Goal: Task Accomplishment & Management: Manage account settings

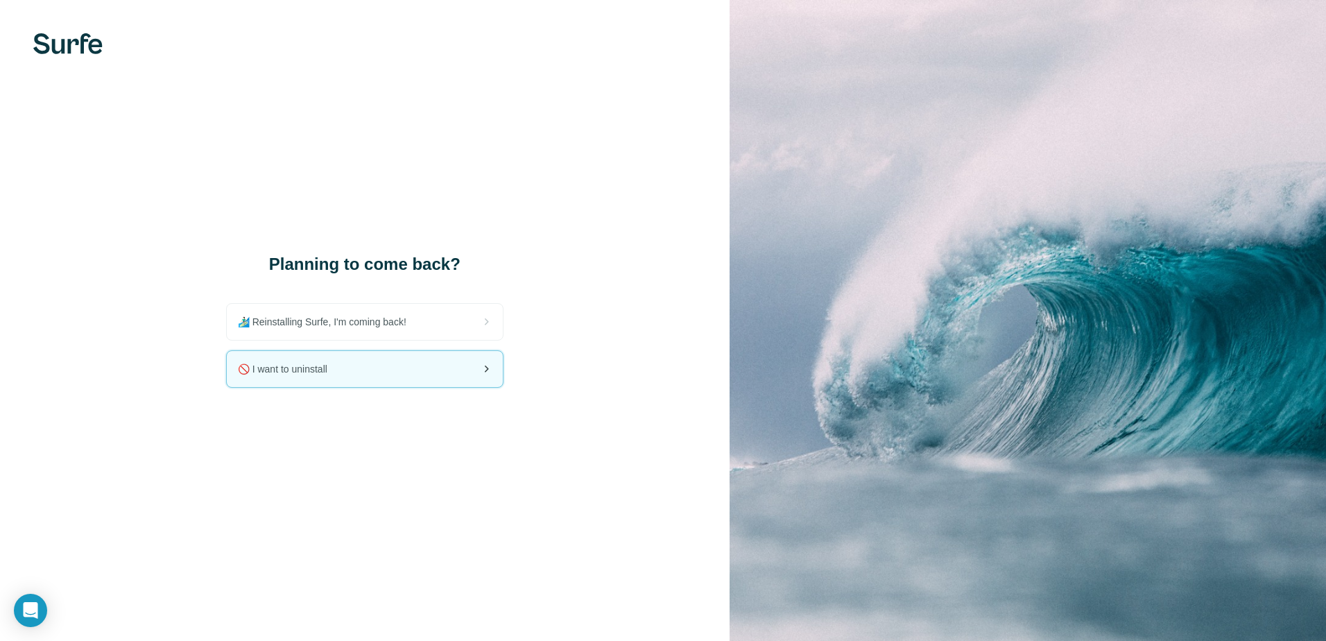
click at [343, 369] on div "🚫 I want to uninstall" at bounding box center [365, 369] width 276 height 36
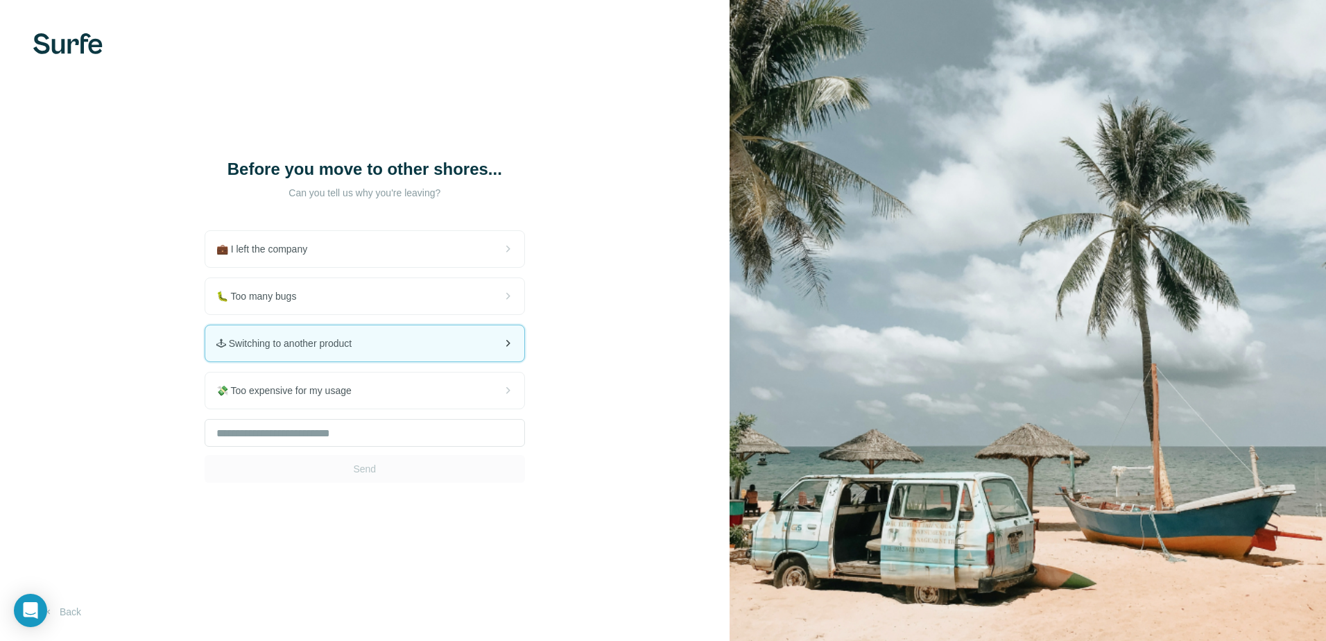
click at [311, 344] on span "🕹 Switching to another product" at bounding box center [289, 343] width 146 height 14
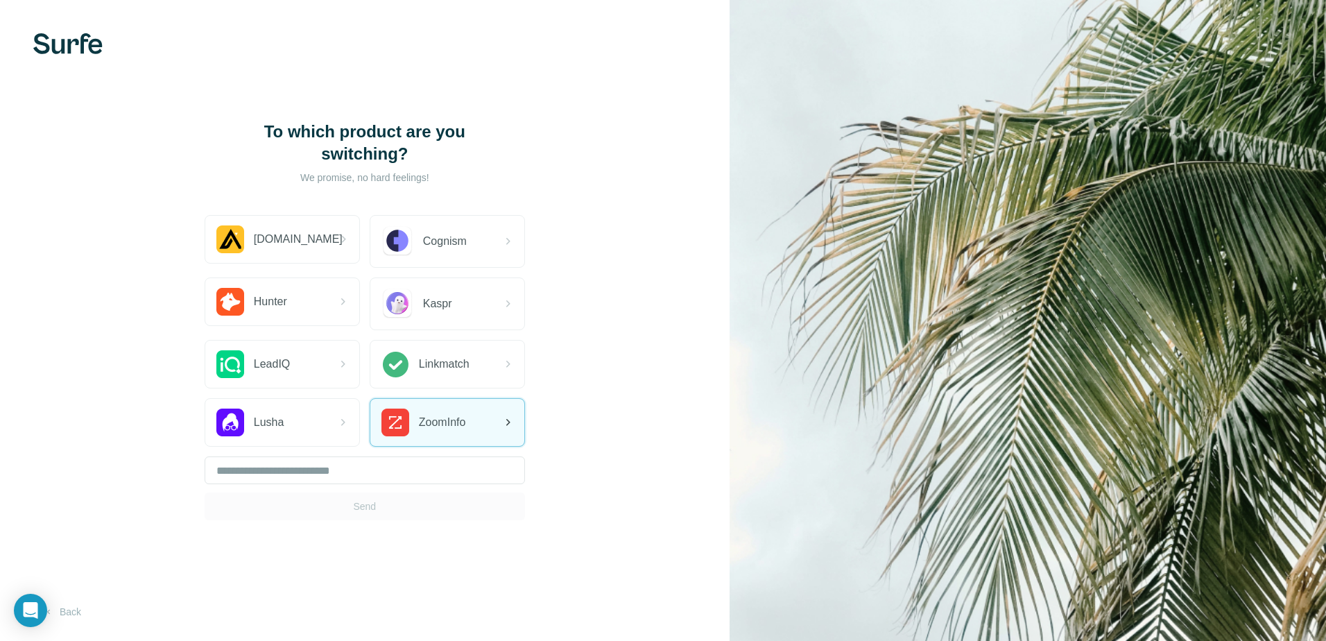
click at [454, 415] on span "ZoomInfo" at bounding box center [442, 422] width 47 height 17
